Goal: Task Accomplishment & Management: Complete application form

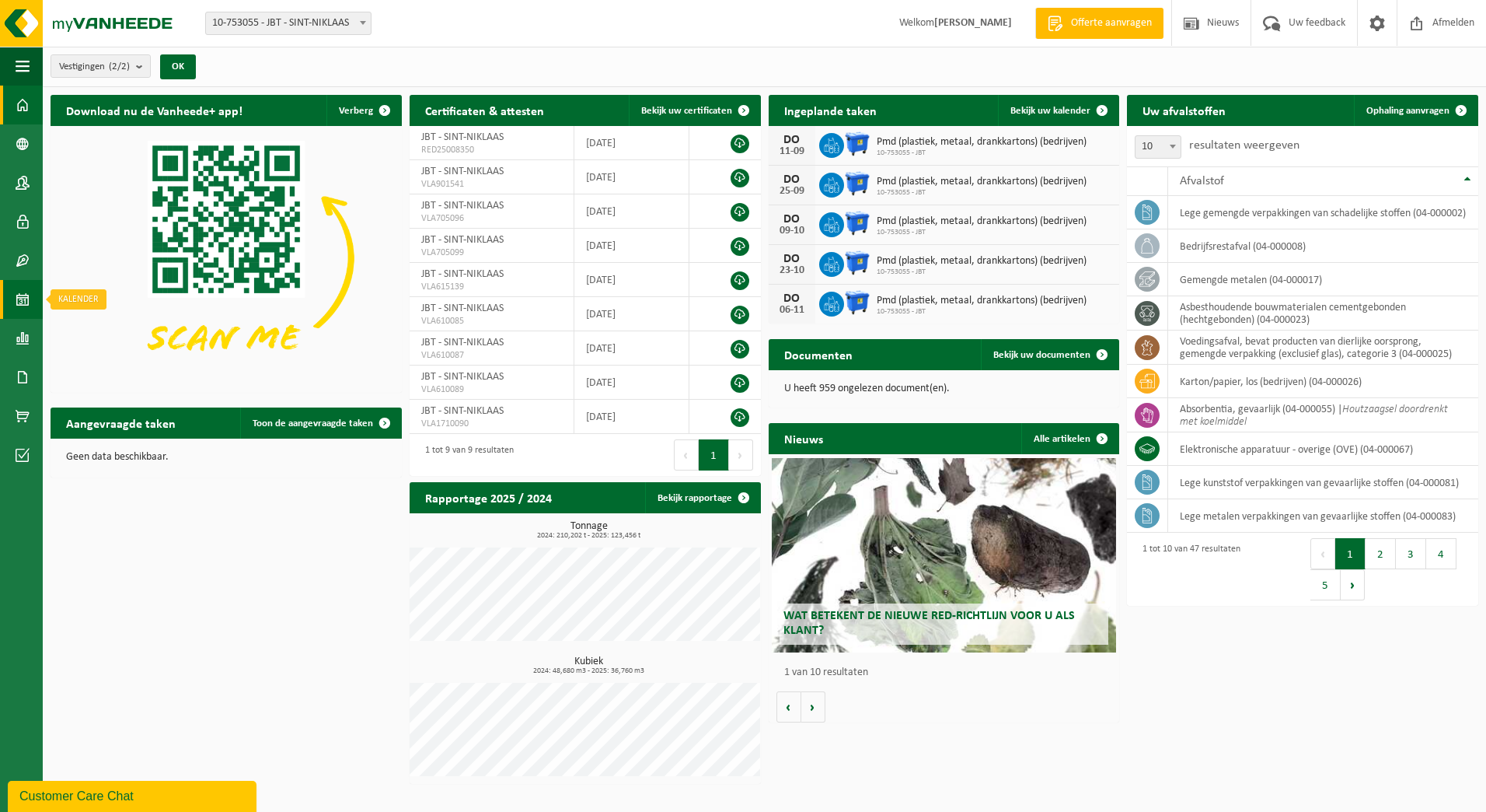
click at [22, 296] on span at bounding box center [22, 299] width 14 height 39
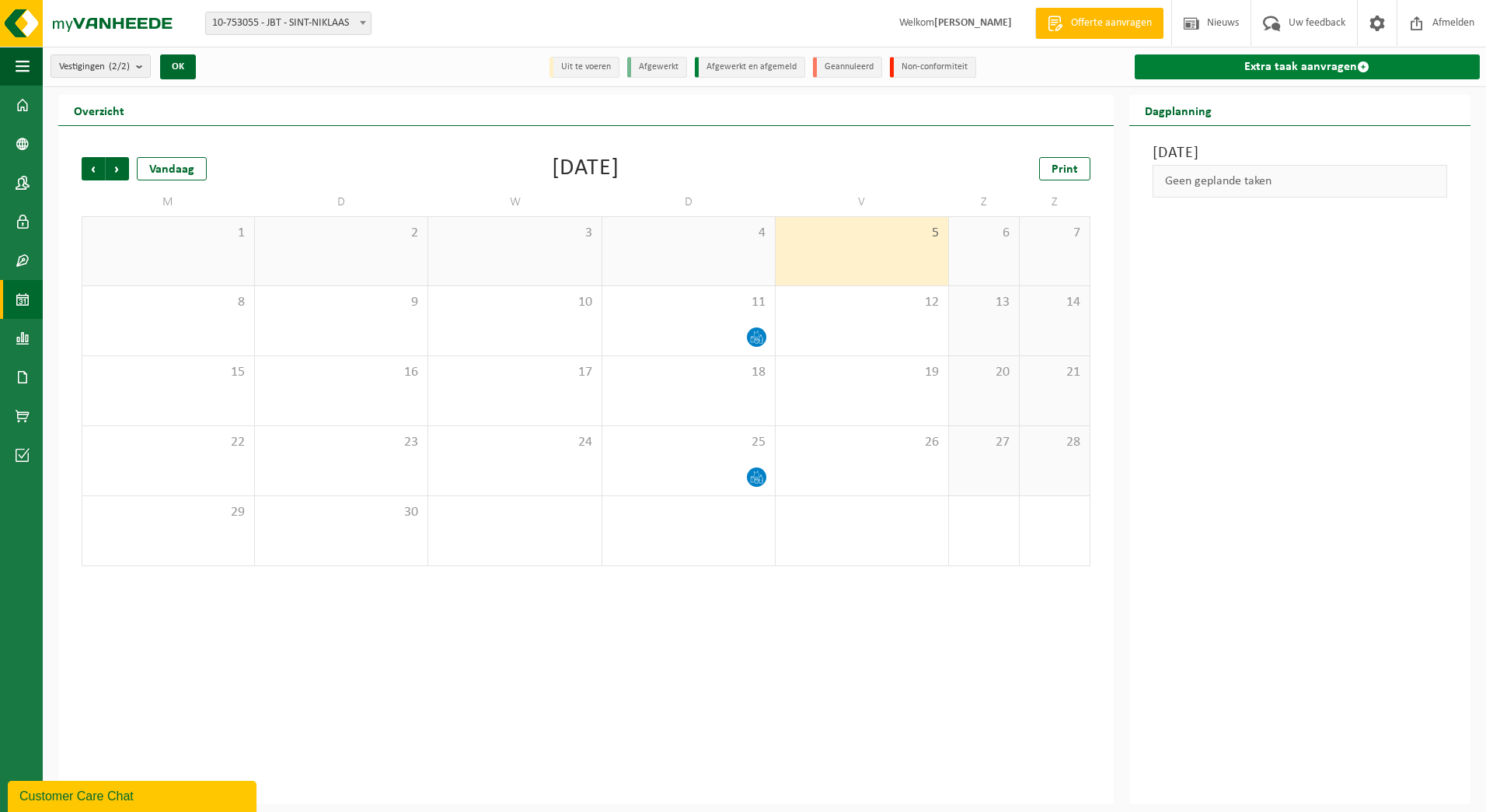
click at [1299, 70] on link "Extra taak aanvragen" at bounding box center [1307, 67] width 345 height 25
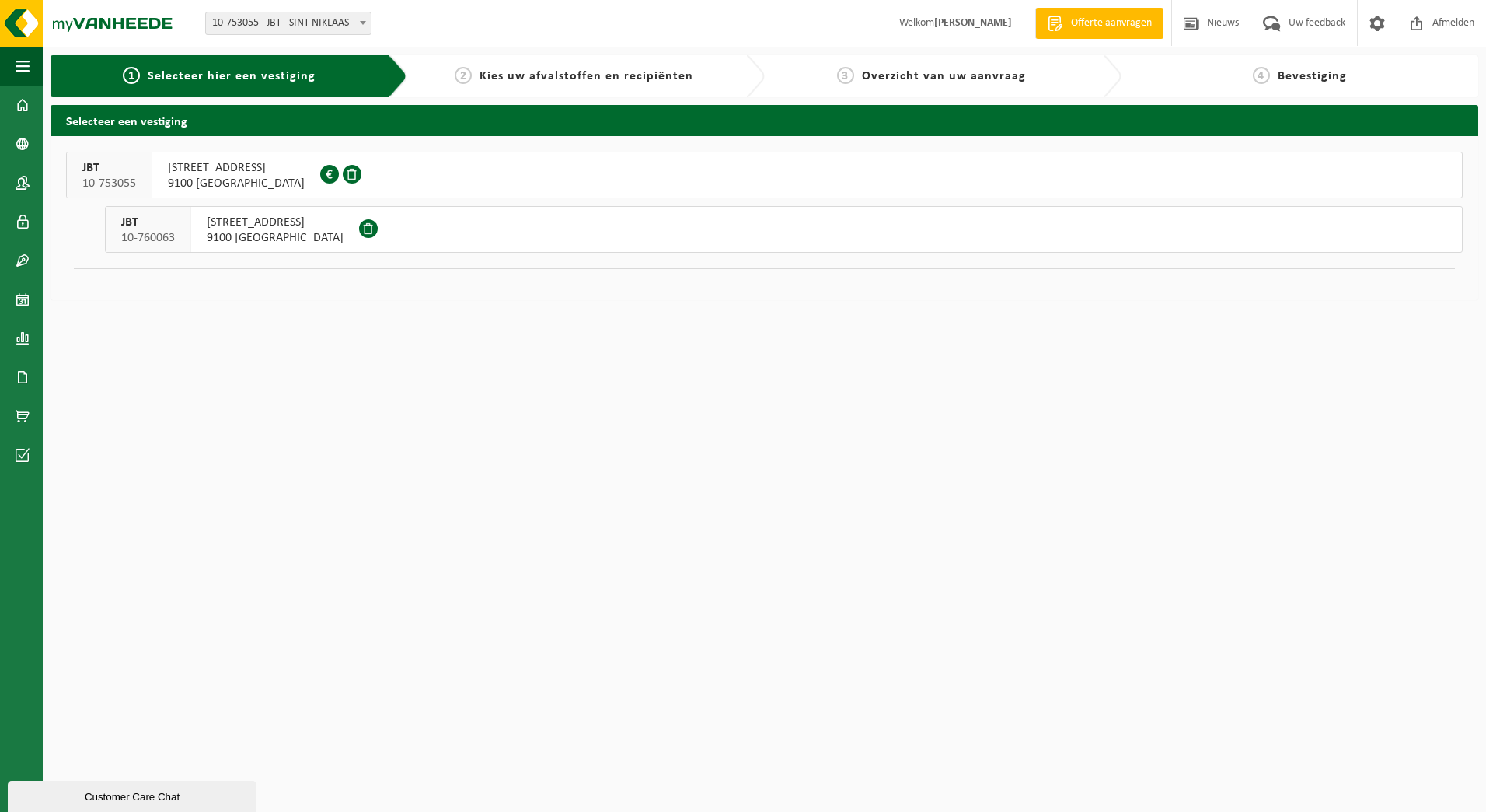
click at [214, 167] on span "BREEDSTRAAT 67" at bounding box center [236, 168] width 137 height 16
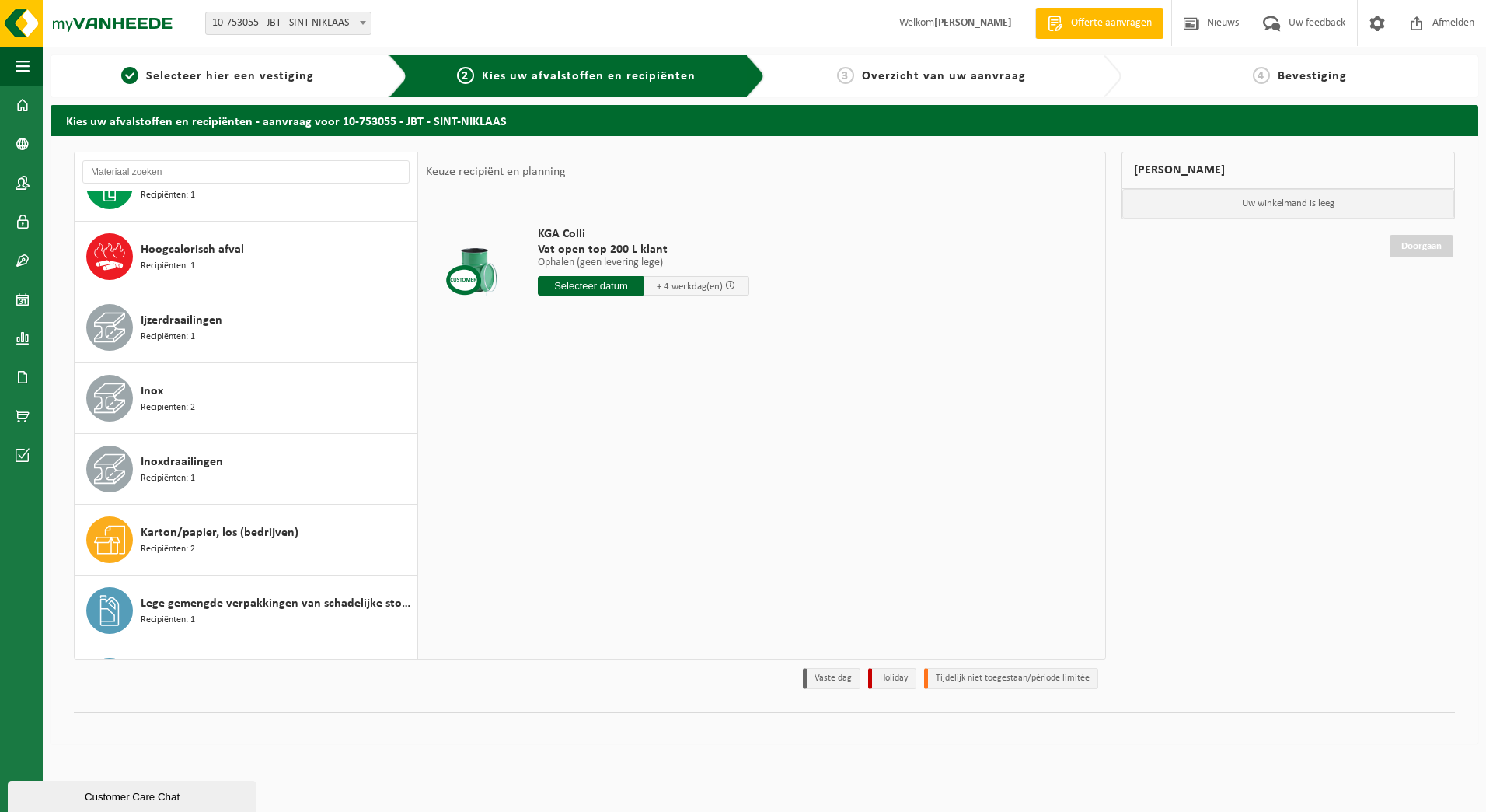
scroll to position [778, 0]
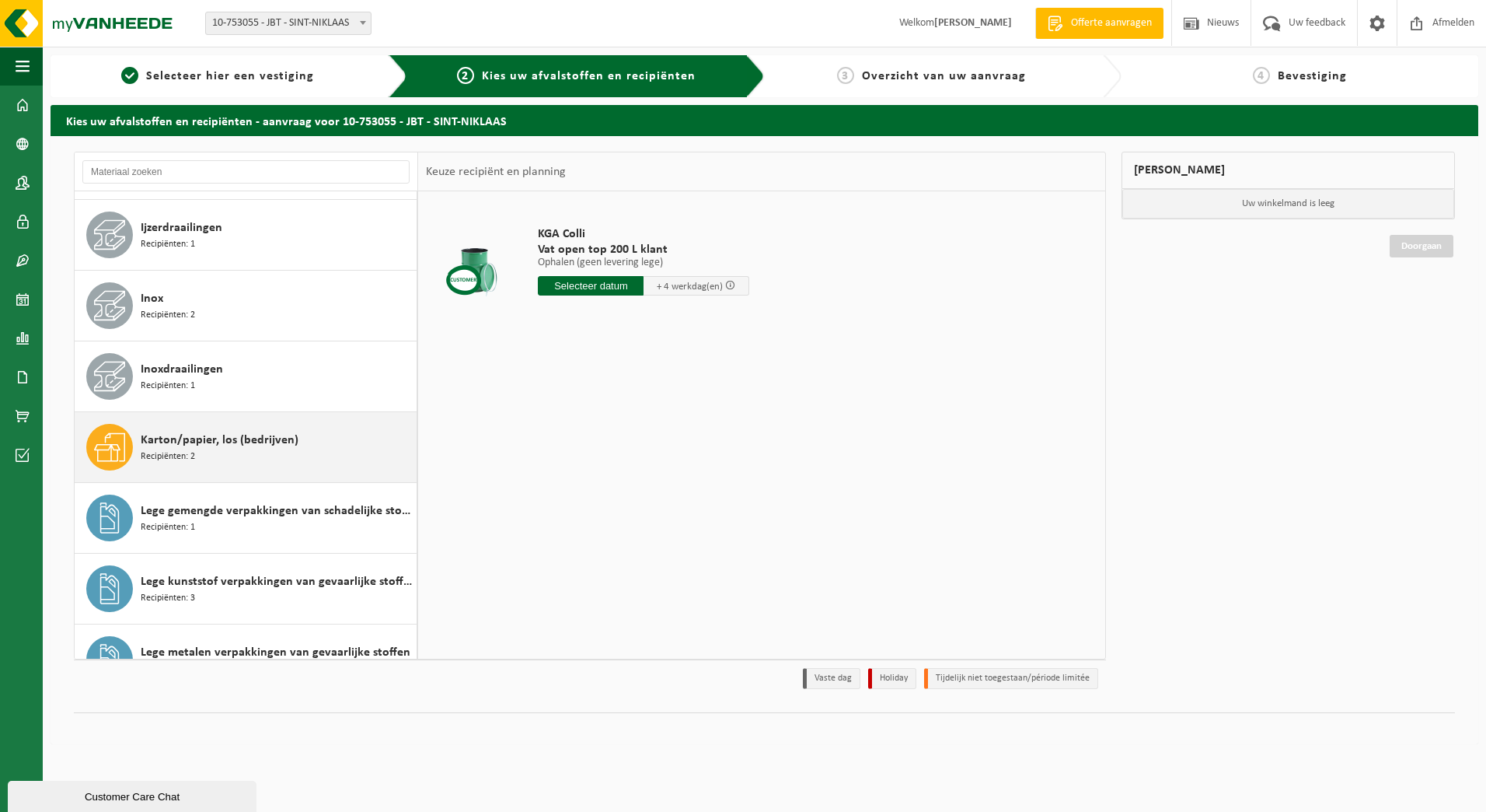
click at [181, 451] on span "Recipiënten: 2" at bounding box center [168, 456] width 55 height 15
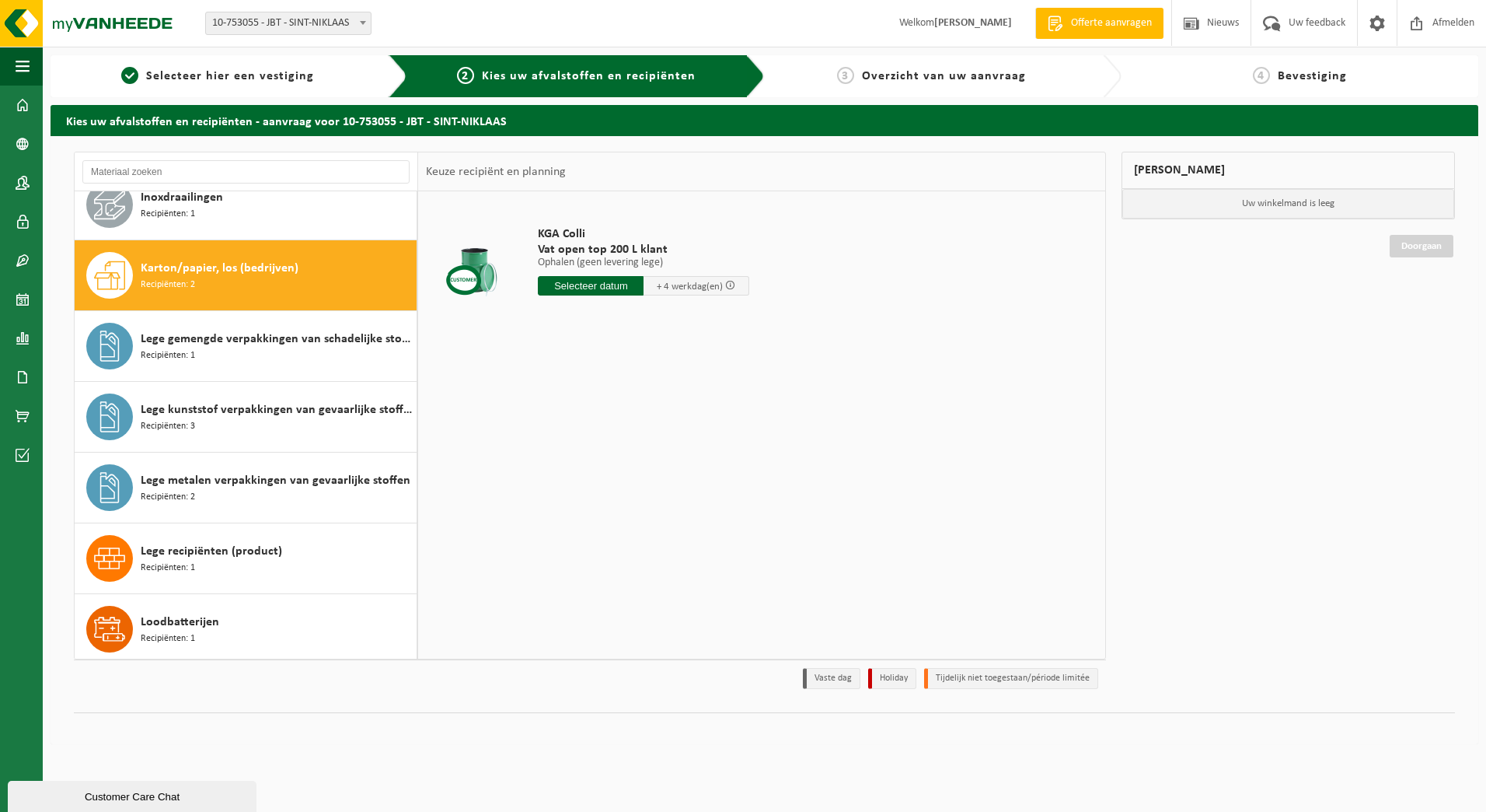
scroll to position [993, 0]
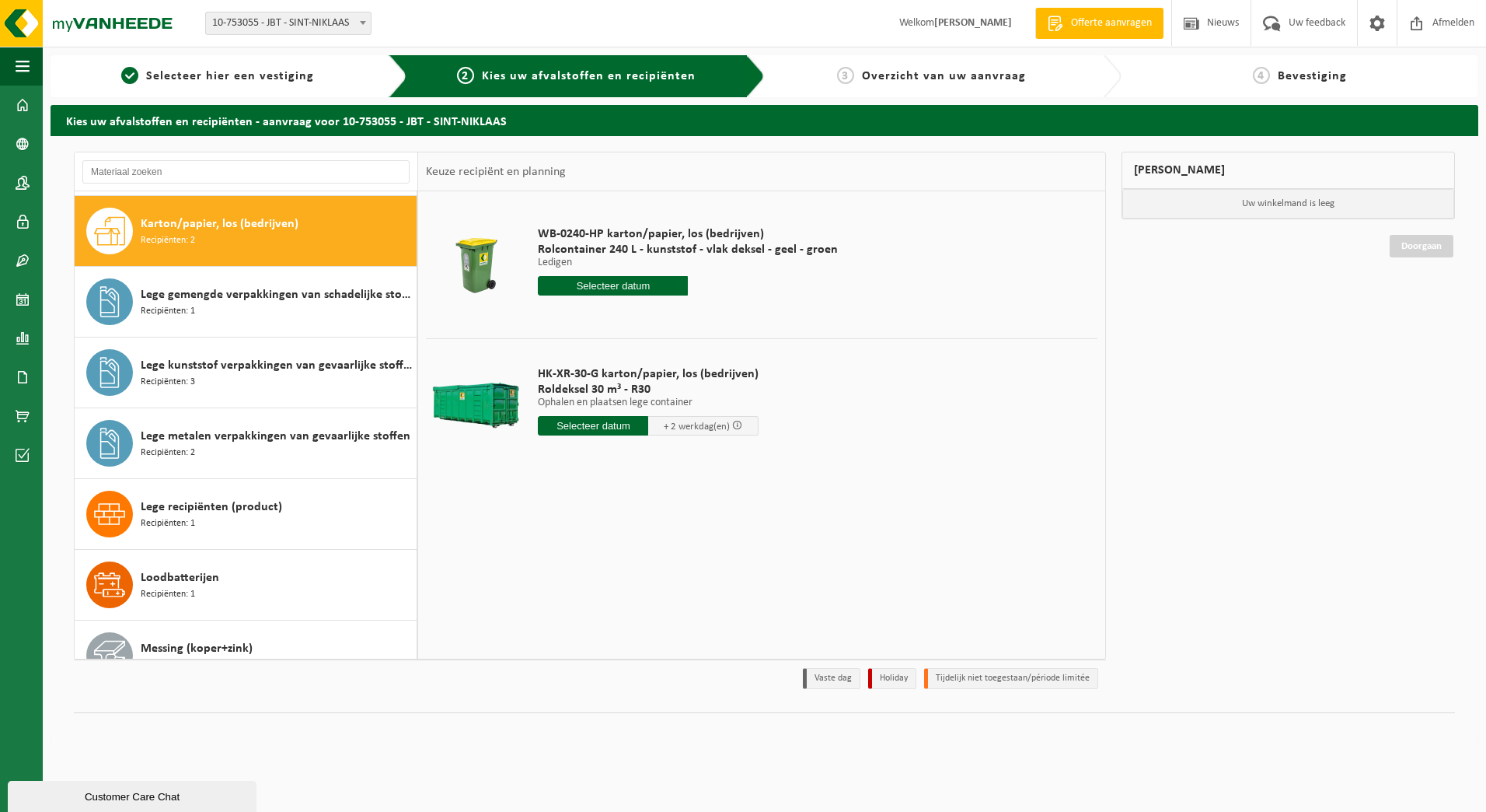
click at [599, 422] on input "text" at bounding box center [593, 425] width 110 height 19
click at [548, 538] on div "8" at bounding box center [552, 538] width 27 height 25
type input "Van 2025-09-08"
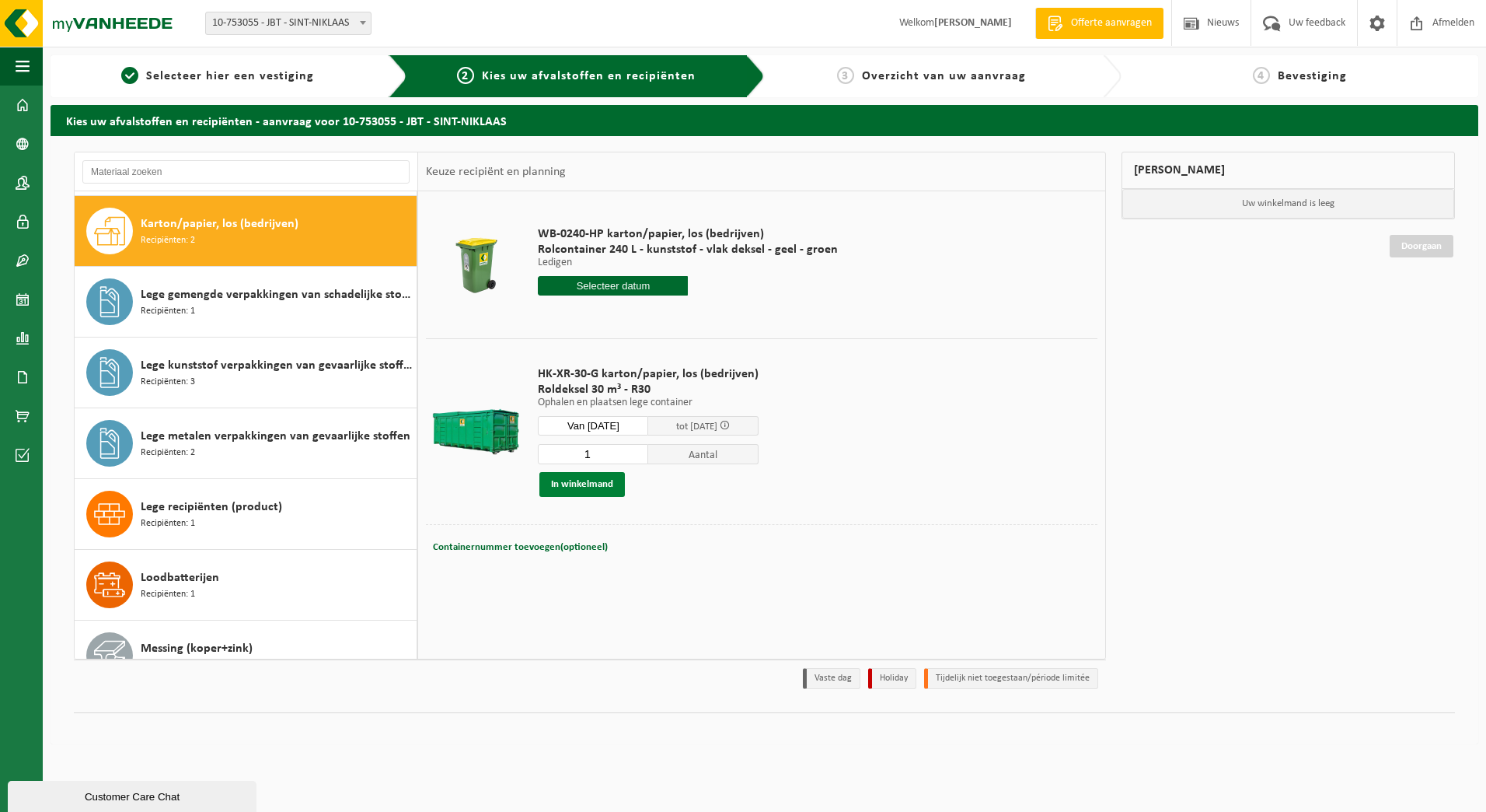
click at [584, 482] on button "In winkelmand" at bounding box center [582, 484] width 85 height 25
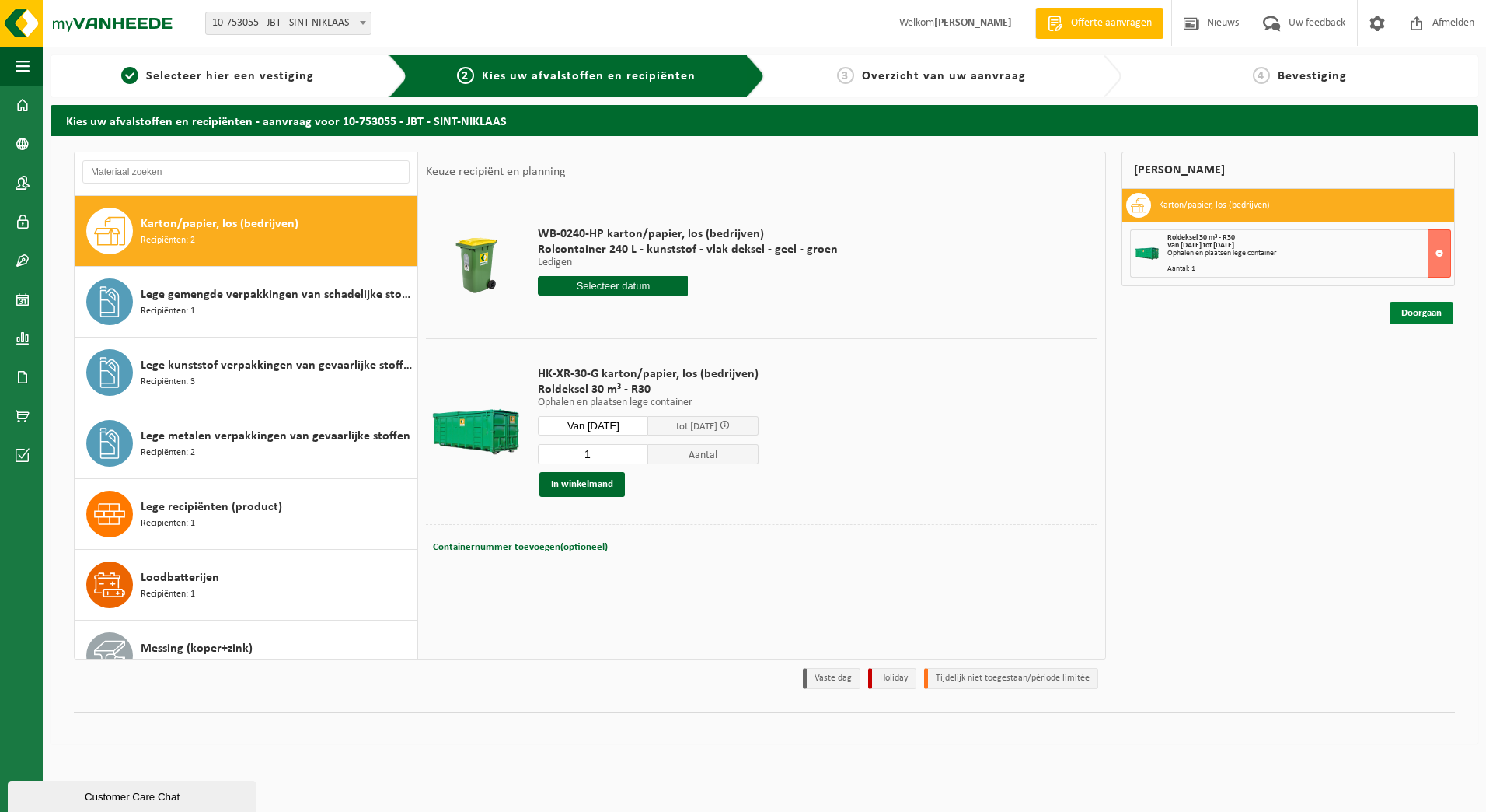
click at [1428, 307] on link "Doorgaan" at bounding box center [1421, 313] width 64 height 22
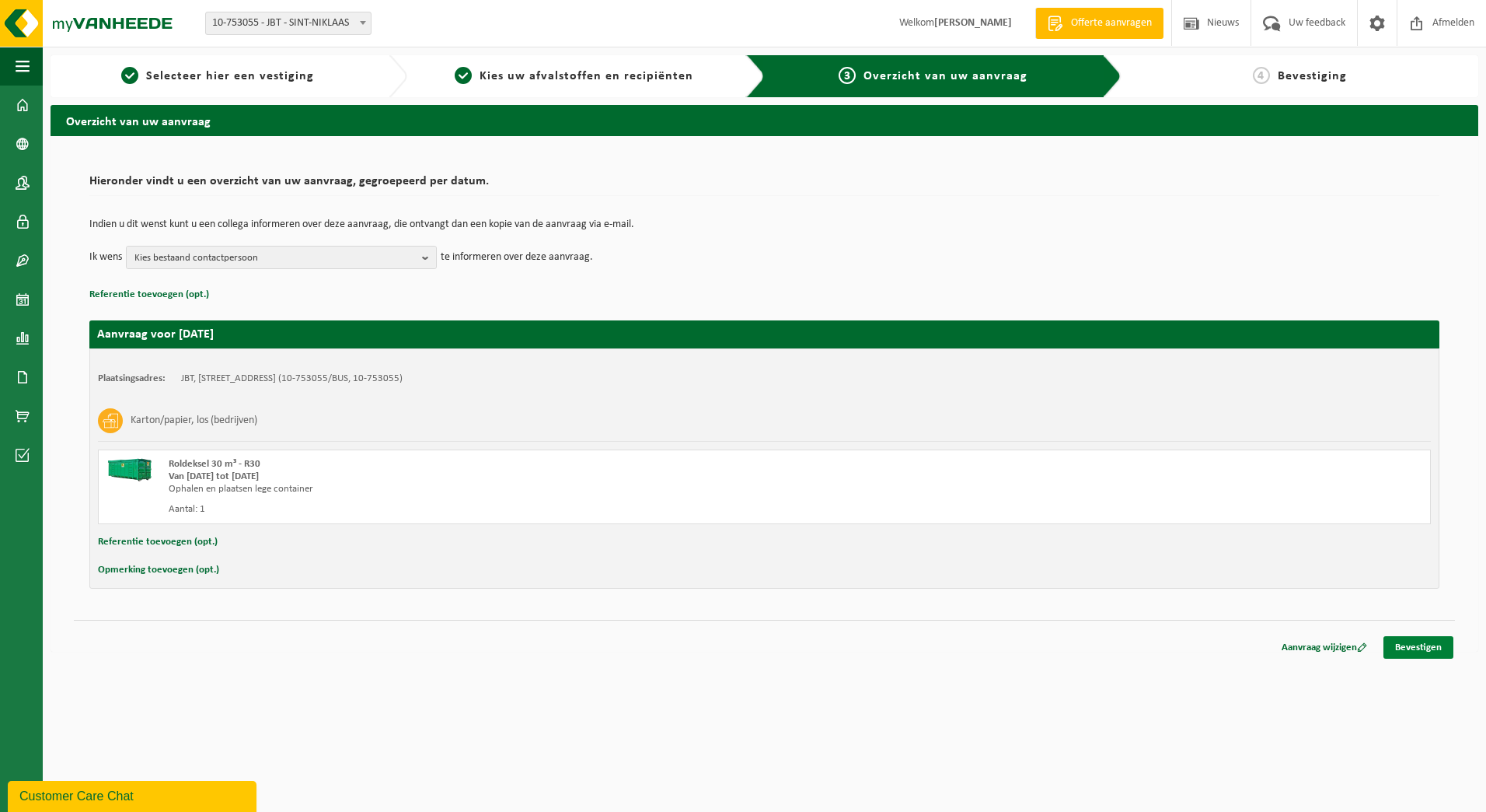
click at [1426, 651] on link "Bevestigen" at bounding box center [1418, 647] width 70 height 22
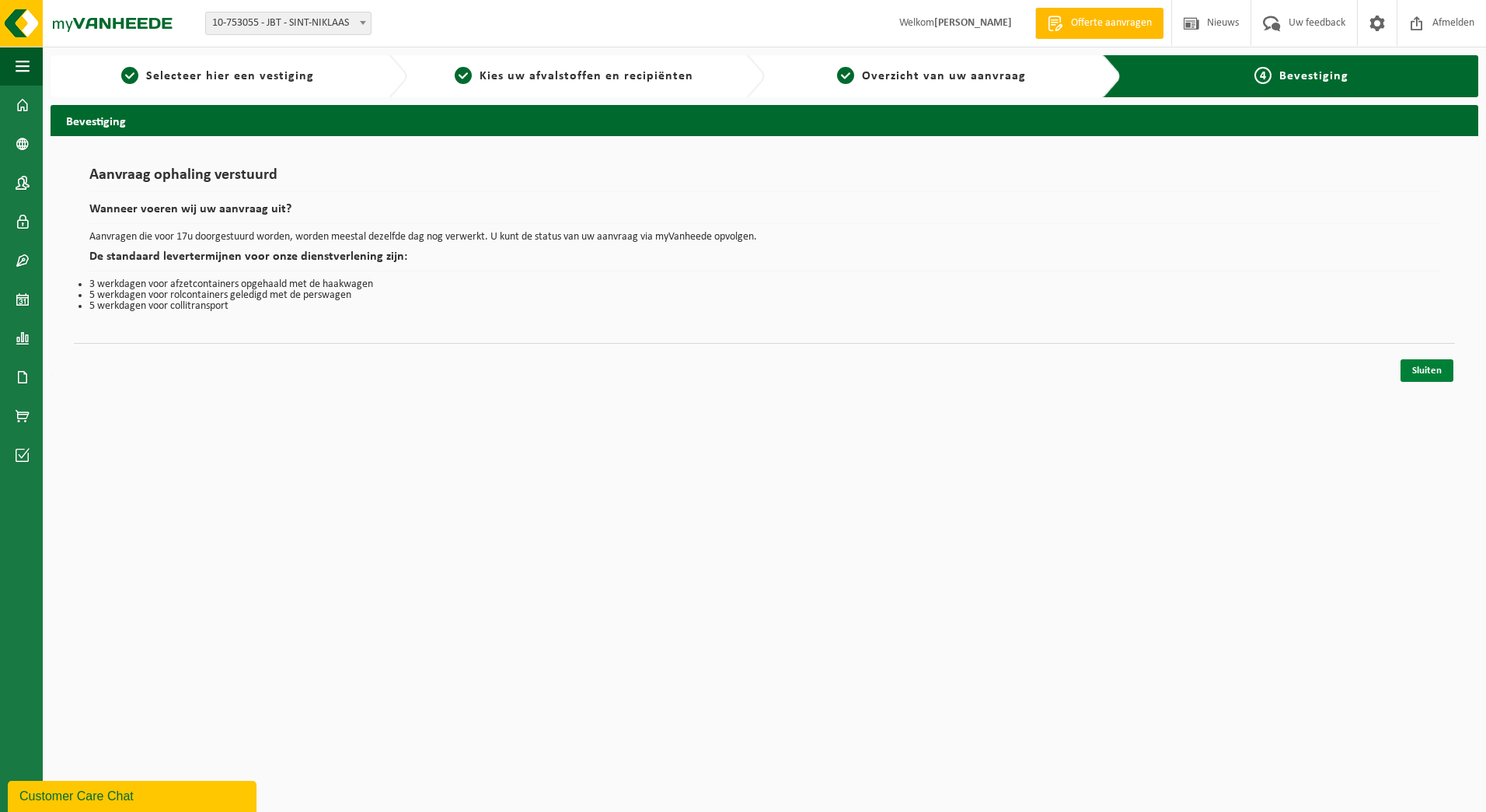
click at [1413, 362] on link "Sluiten" at bounding box center [1427, 370] width 53 height 22
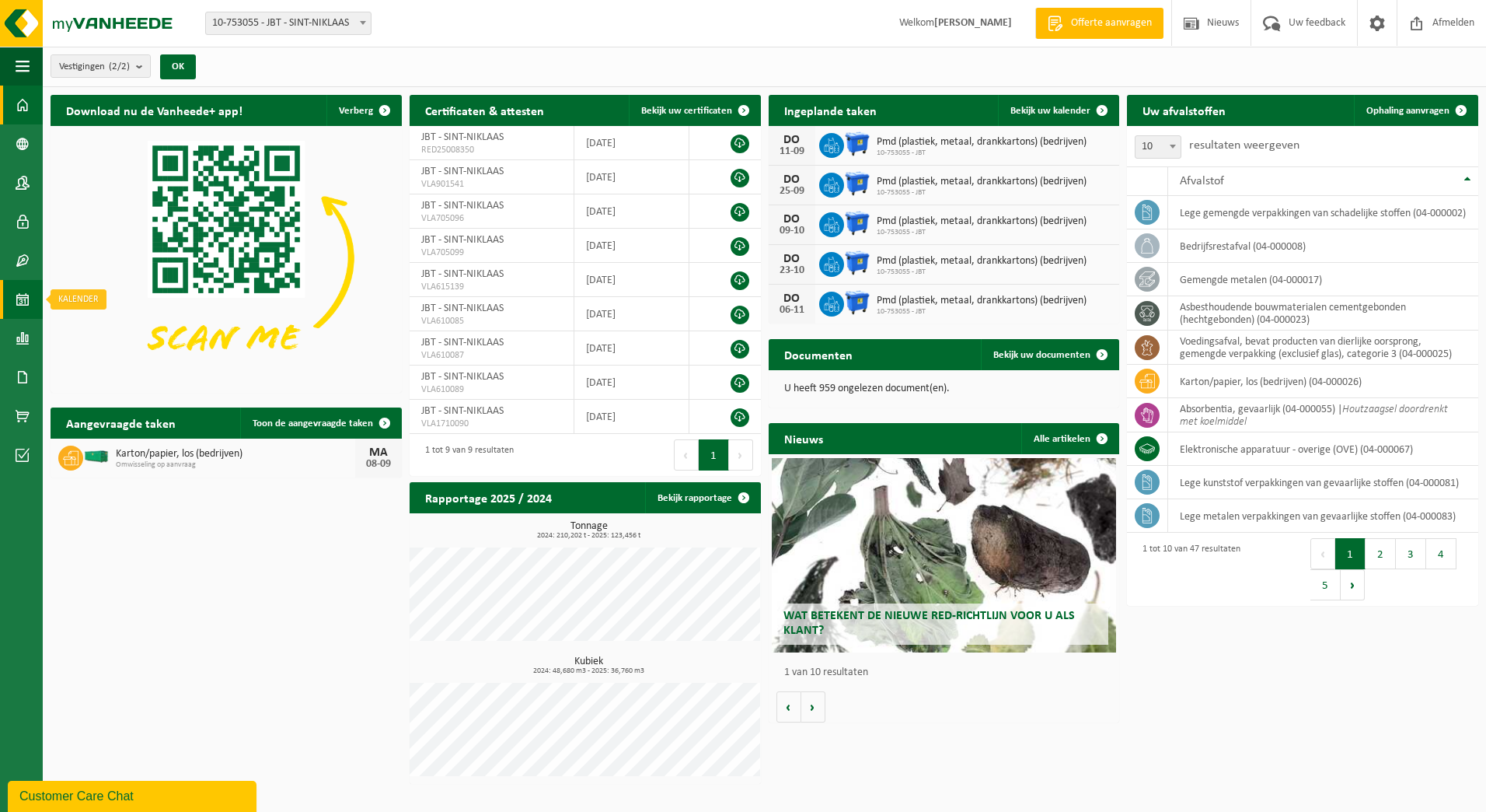
click at [18, 303] on span at bounding box center [22, 299] width 14 height 39
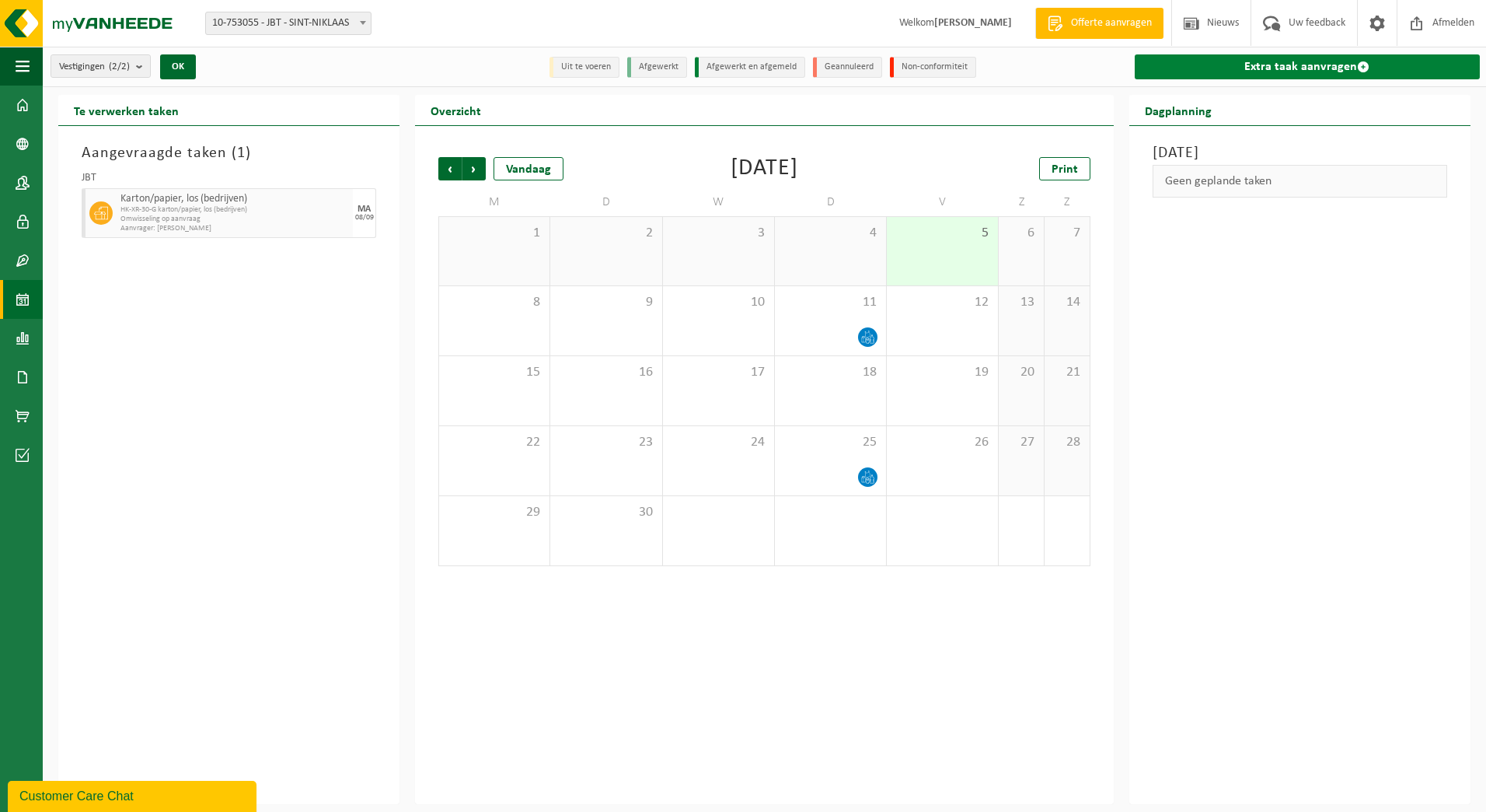
click at [1274, 61] on link "Extra taak aanvragen" at bounding box center [1307, 67] width 345 height 25
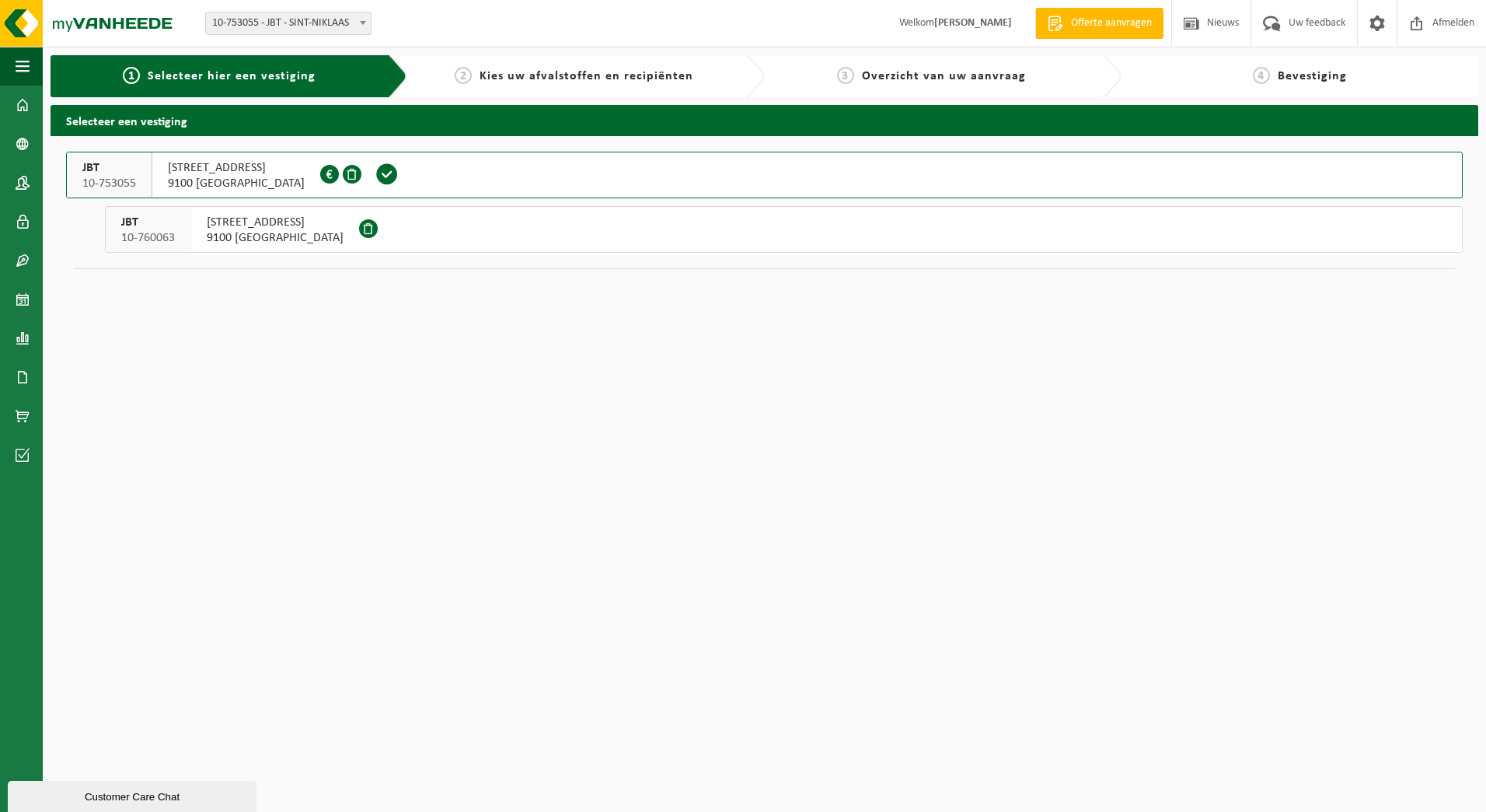
click at [211, 183] on span "9100 [GEOGRAPHIC_DATA]" at bounding box center [236, 183] width 137 height 16
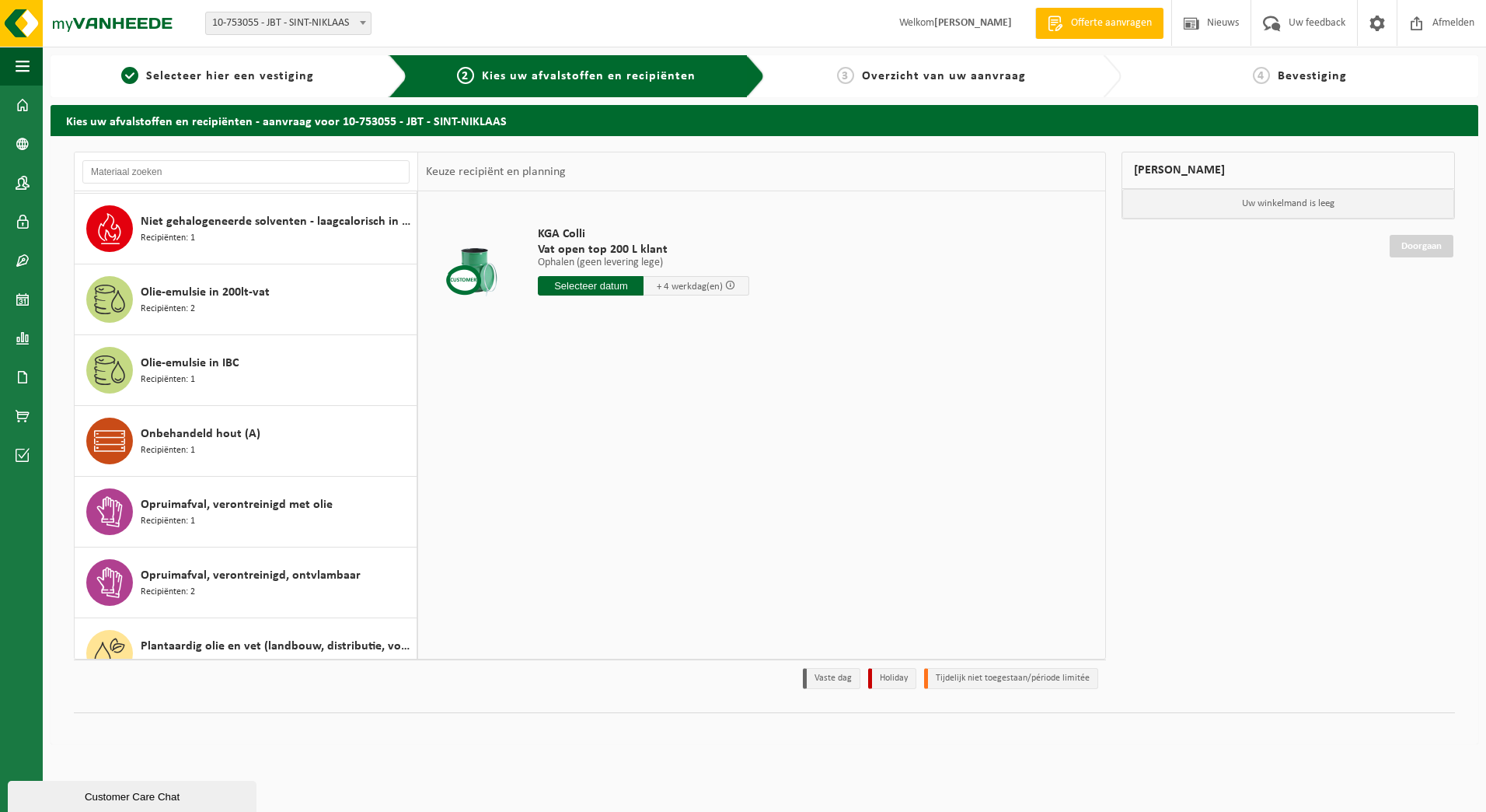
scroll to position [1788, 0]
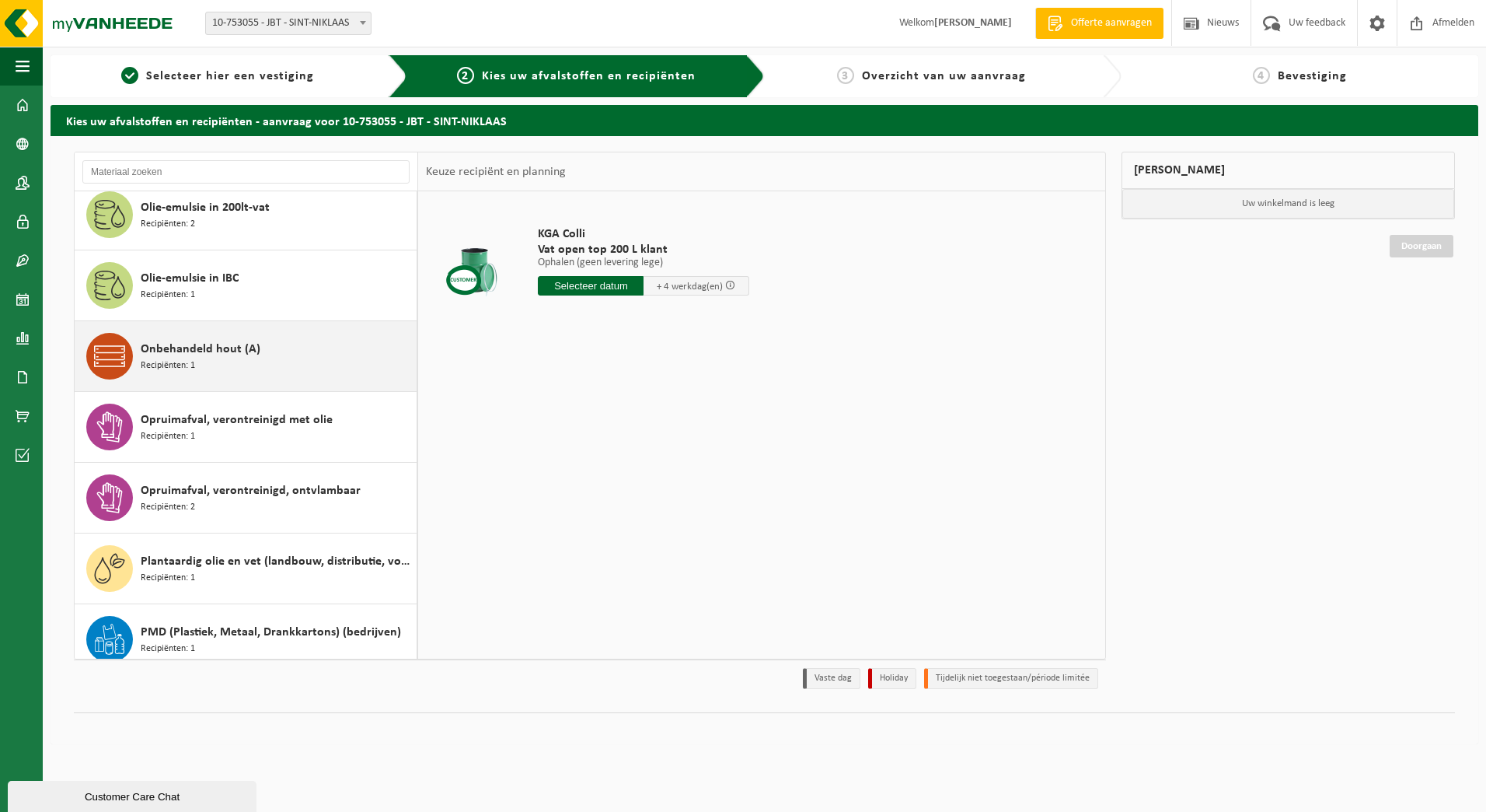
click at [203, 360] on div "Onbehandeld hout (A) Recipiënten: 1" at bounding box center [277, 356] width 272 height 46
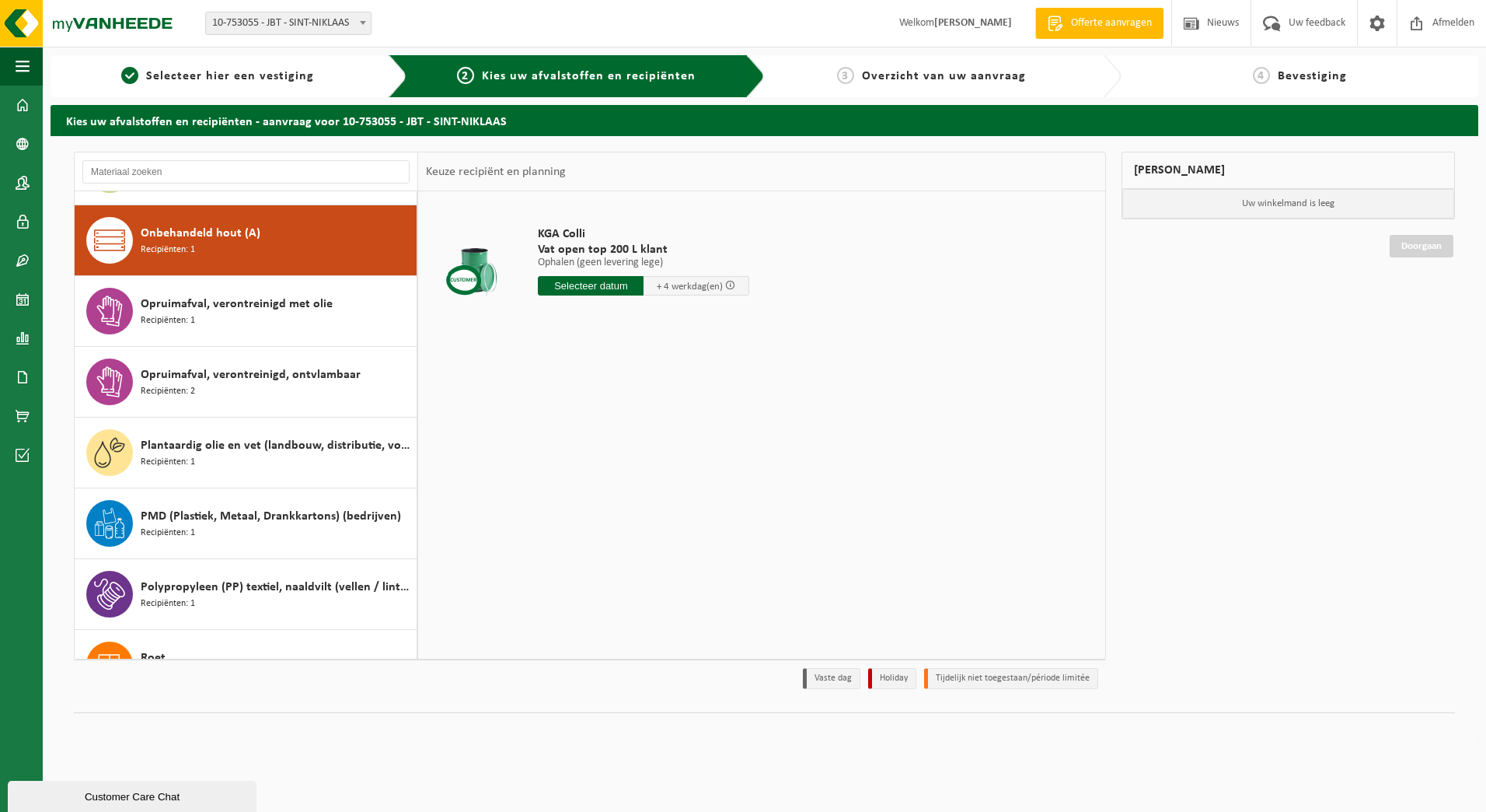
scroll to position [1913, 0]
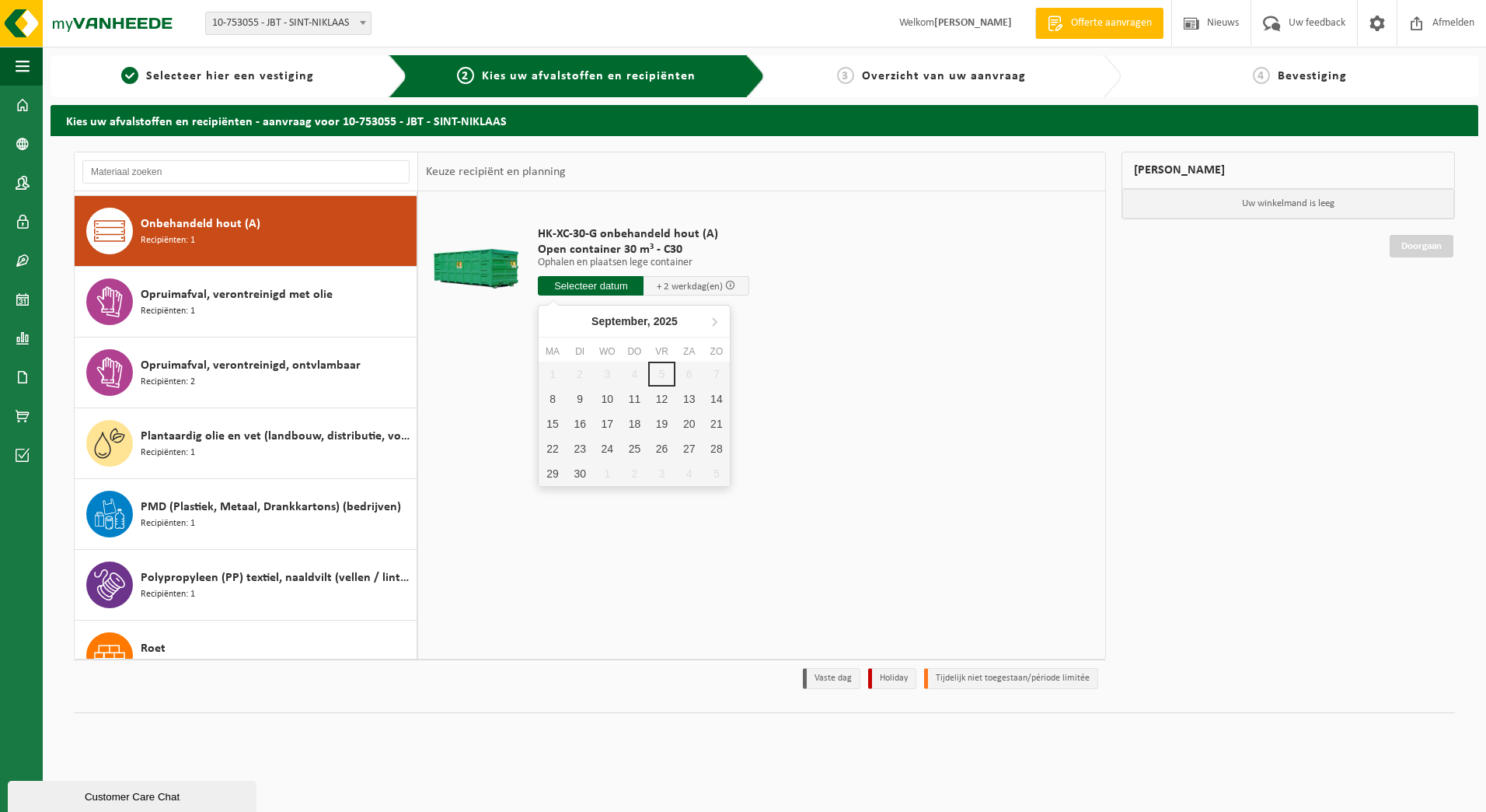
click at [586, 284] on input "text" at bounding box center [591, 285] width 106 height 19
click at [552, 391] on div "8" at bounding box center [552, 398] width 27 height 25
type input "Van 2025-09-08"
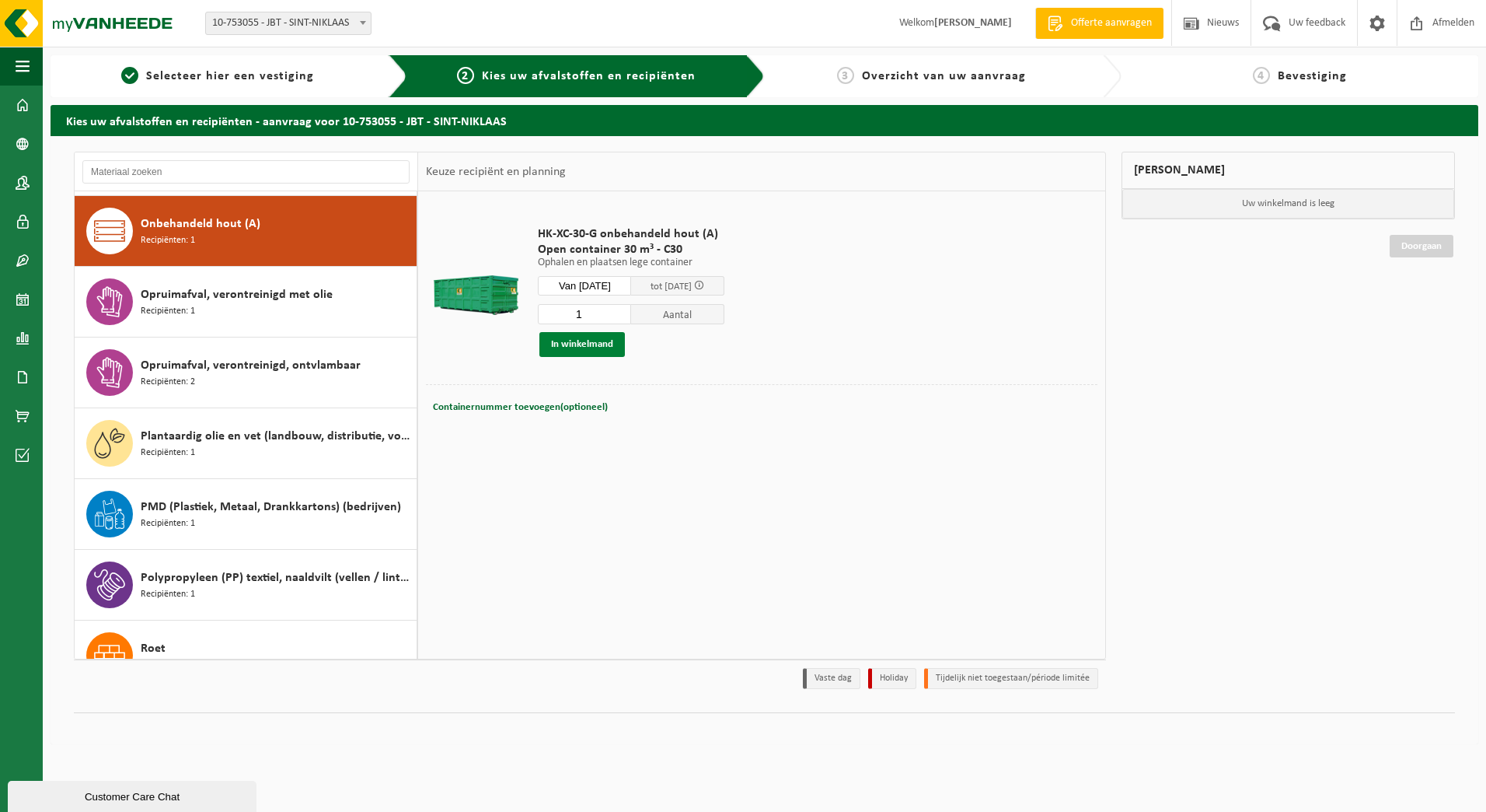
click at [569, 351] on button "In winkelmand" at bounding box center [582, 344] width 85 height 25
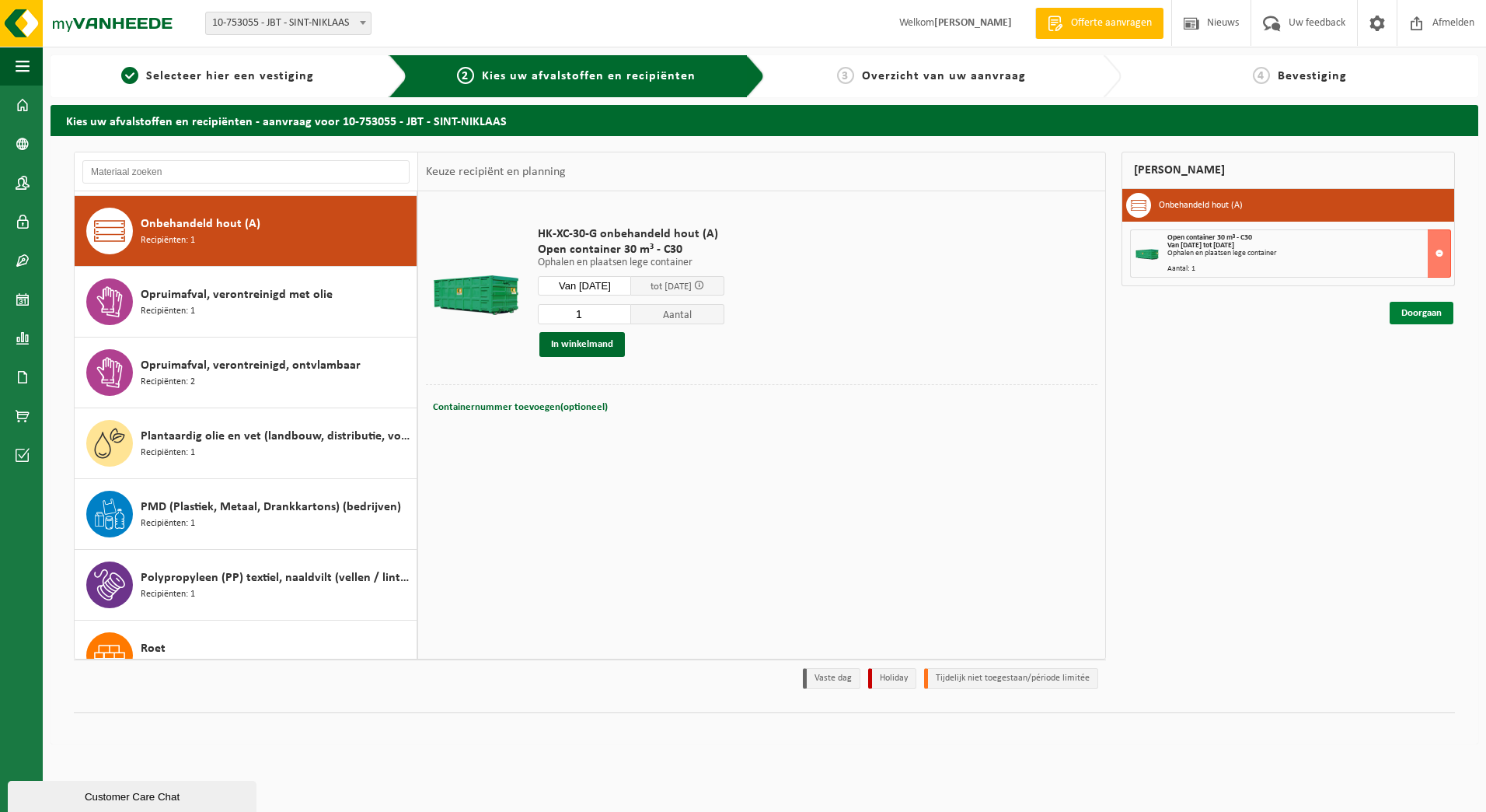
click at [1437, 313] on link "Doorgaan" at bounding box center [1421, 313] width 64 height 22
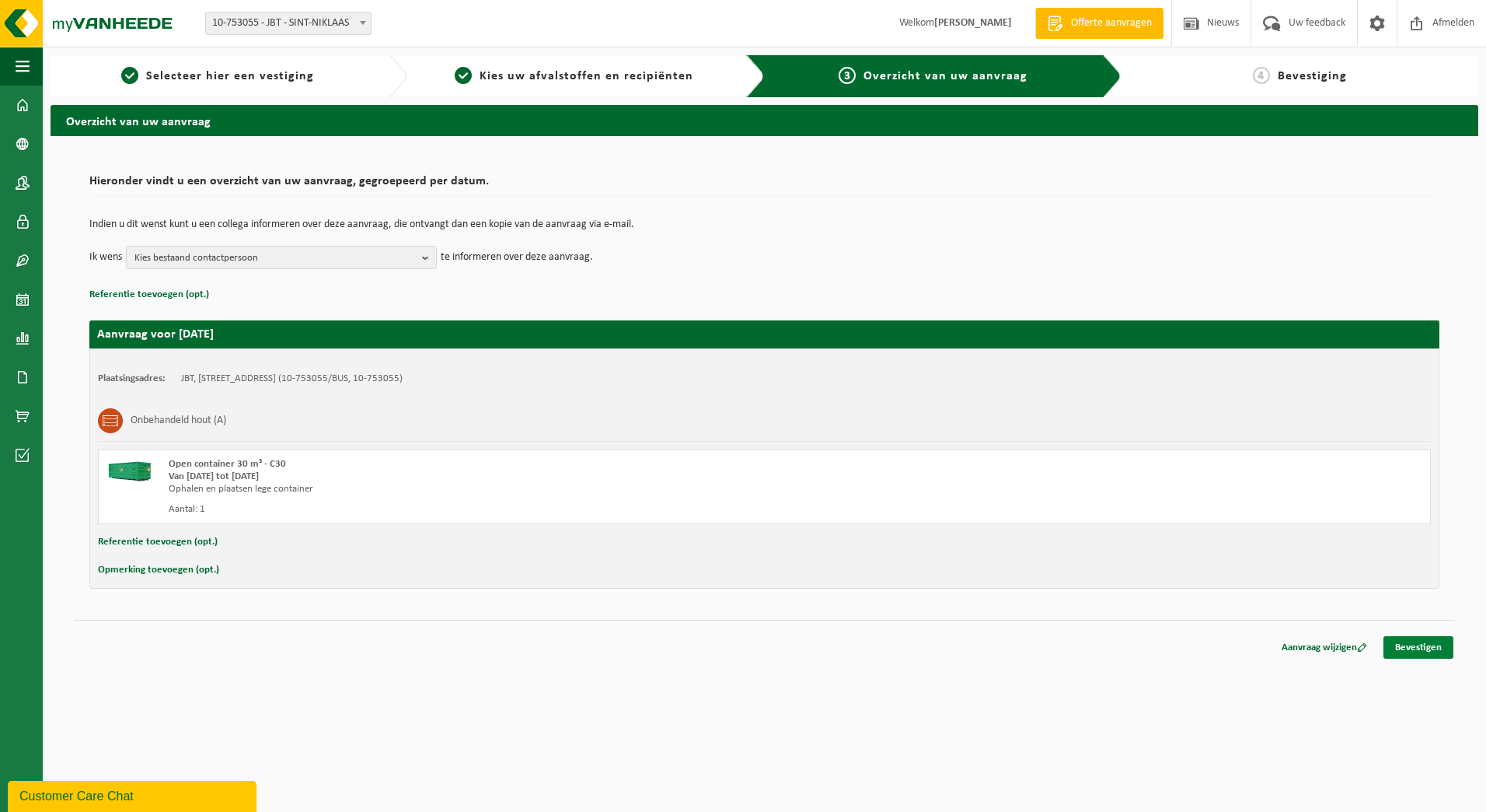
click at [1412, 647] on link "Bevestigen" at bounding box center [1418, 647] width 70 height 22
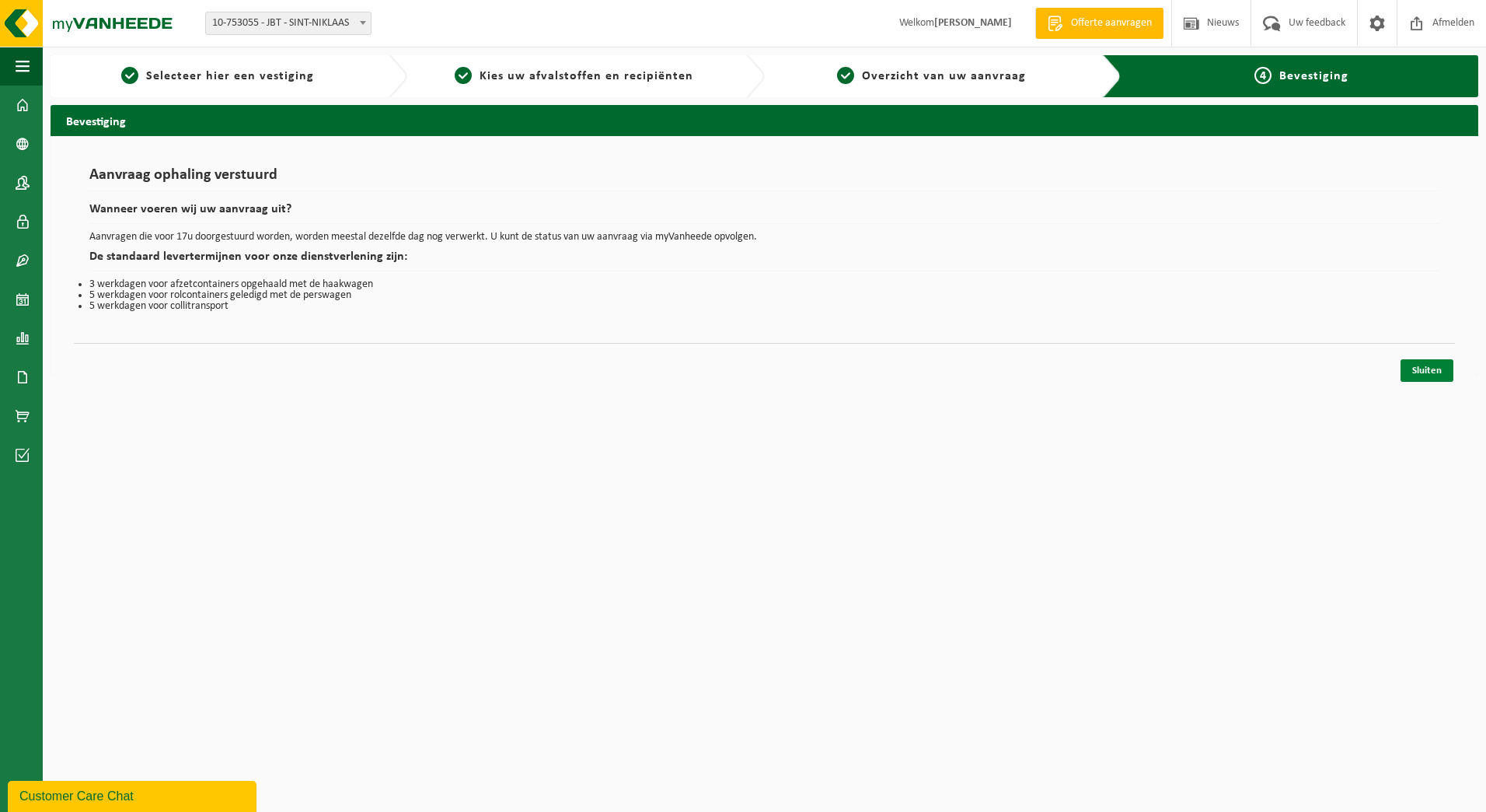
click at [1413, 371] on link "Sluiten" at bounding box center [1427, 370] width 53 height 22
